Goal: Complete application form

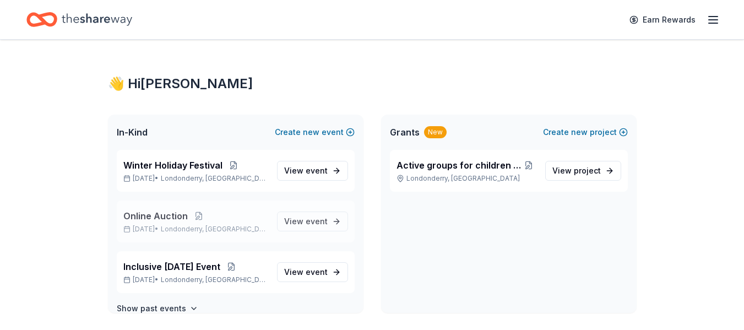
click at [178, 219] on span "Online Auction" at bounding box center [155, 215] width 64 height 13
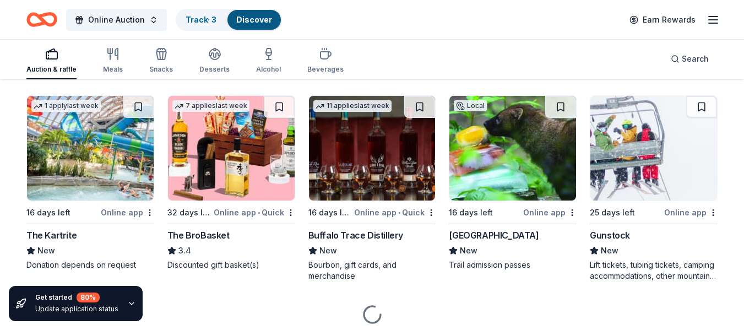
scroll to position [2050, 0]
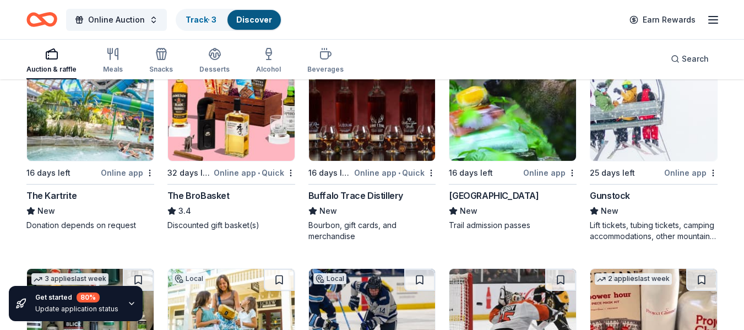
click at [56, 195] on div "The Kartrite" at bounding box center [51, 195] width 50 height 13
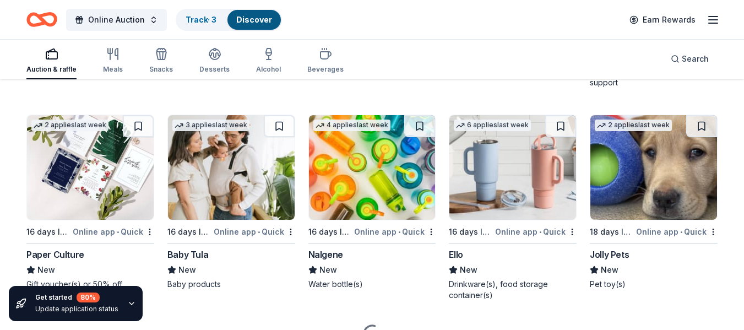
scroll to position [5830, 0]
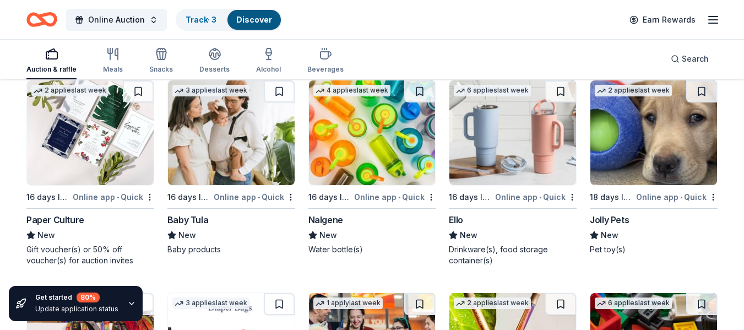
click at [100, 150] on img at bounding box center [90, 132] width 127 height 105
click at [252, 133] on img at bounding box center [231, 132] width 127 height 105
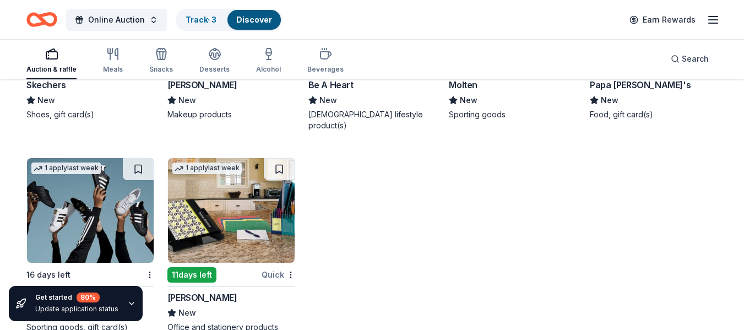
scroll to position [6797, 0]
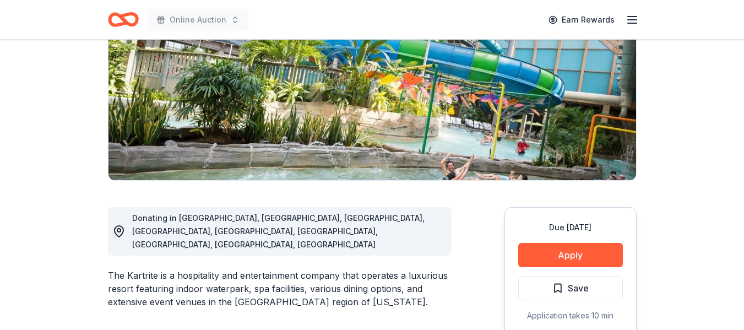
scroll to position [165, 0]
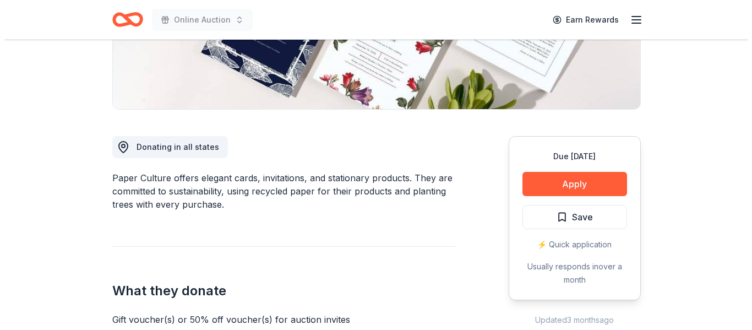
scroll to position [330, 0]
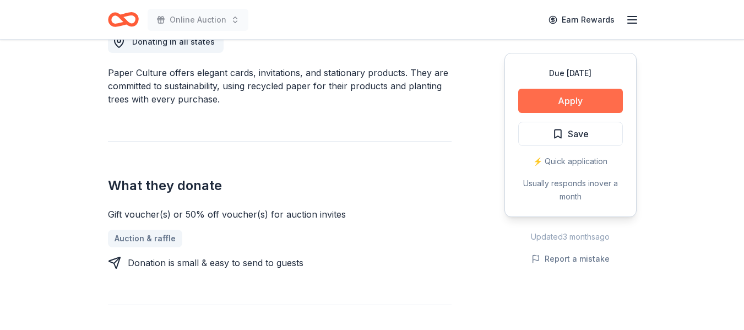
click at [566, 95] on button "Apply" at bounding box center [570, 101] width 105 height 24
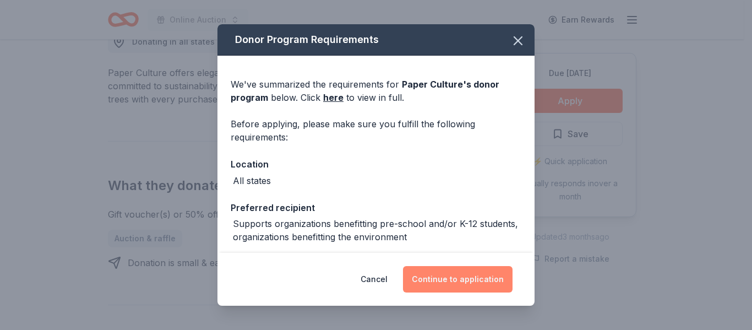
click at [464, 281] on button "Continue to application" at bounding box center [458, 279] width 110 height 26
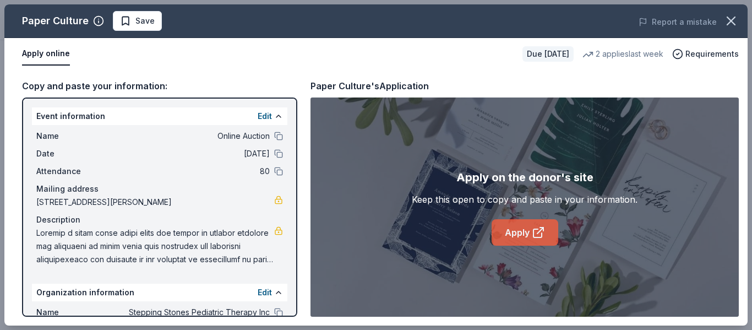
click at [527, 231] on link "Apply" at bounding box center [525, 232] width 67 height 26
click at [274, 137] on button at bounding box center [278, 136] width 9 height 9
click at [113, 245] on span at bounding box center [155, 246] width 238 height 40
click at [258, 114] on button "Edit" at bounding box center [265, 116] width 14 height 13
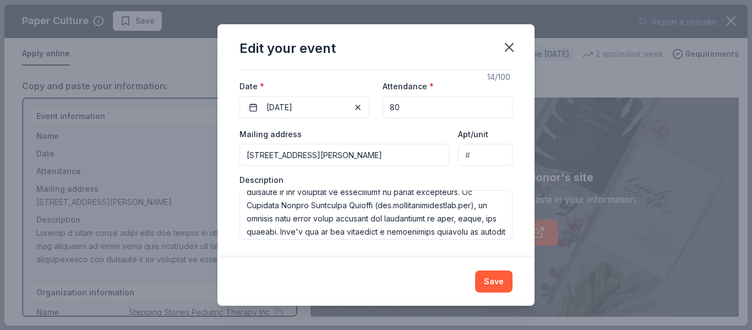
scroll to position [55, 0]
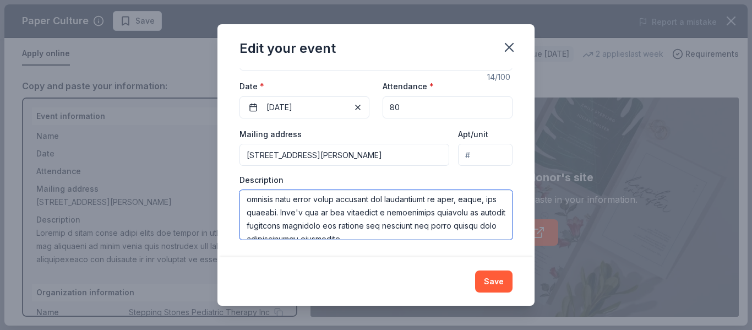
click at [327, 197] on textarea at bounding box center [376, 215] width 273 height 50
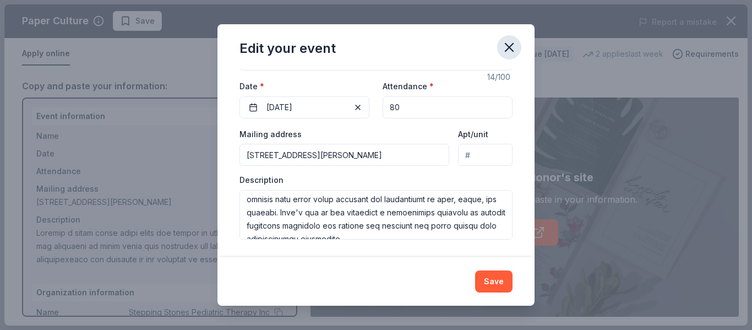
click at [512, 52] on icon "button" at bounding box center [509, 47] width 15 height 15
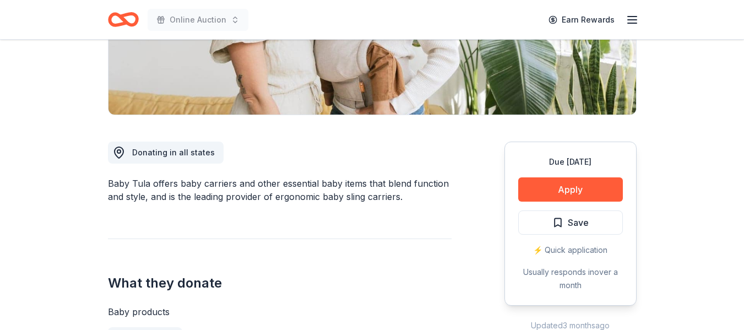
scroll to position [220, 0]
drag, startPoint x: 105, startPoint y: 183, endPoint x: 142, endPoint y: 181, distance: 36.4
drag, startPoint x: 105, startPoint y: 181, endPoint x: 142, endPoint y: 180, distance: 36.9
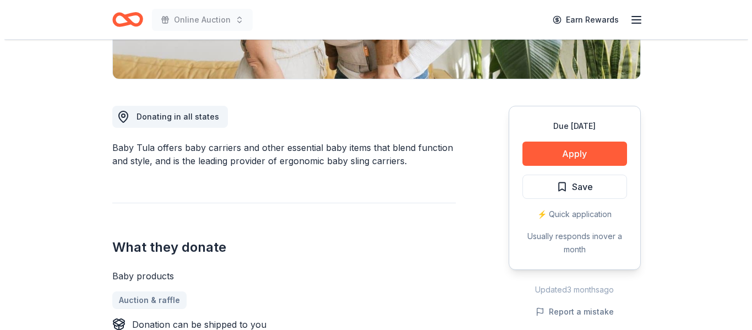
scroll to position [330, 0]
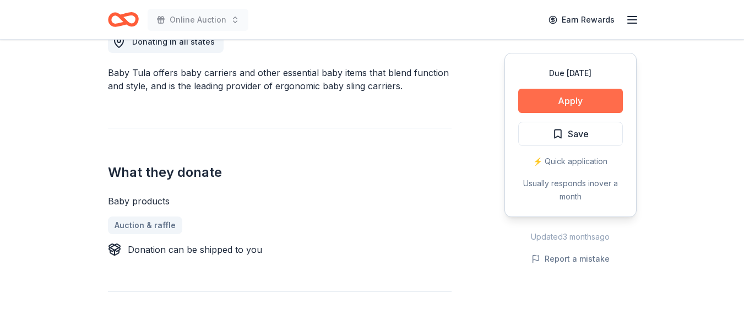
click at [553, 100] on button "Apply" at bounding box center [570, 101] width 105 height 24
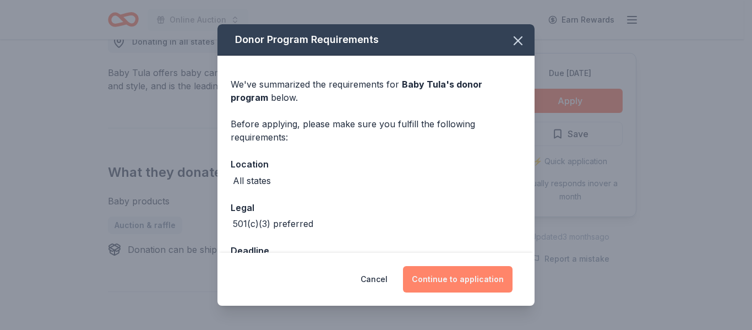
click at [437, 276] on button "Continue to application" at bounding box center [458, 279] width 110 height 26
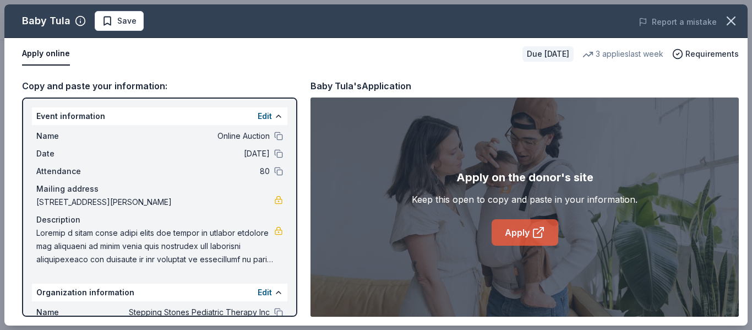
click at [529, 230] on link "Apply" at bounding box center [525, 232] width 67 height 26
